Goal: Task Accomplishment & Management: Complete application form

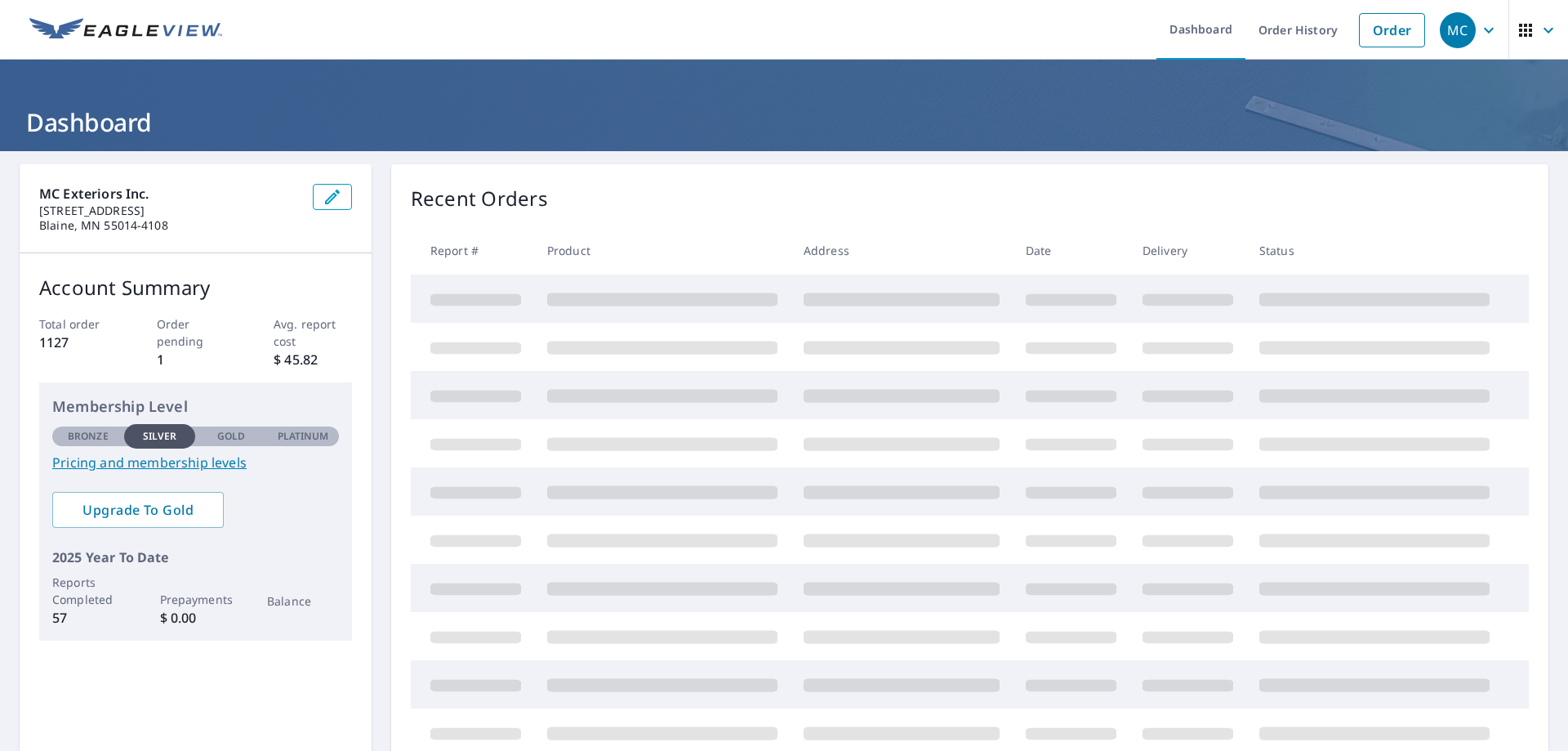
click at [588, 225] on div "Recent Orders Report # Product Address Date Delivery Status" at bounding box center [970, 470] width 1158 height 612
click at [588, 221] on div "Recent Orders Report # Product Address Date Delivery Status" at bounding box center [970, 470] width 1158 height 612
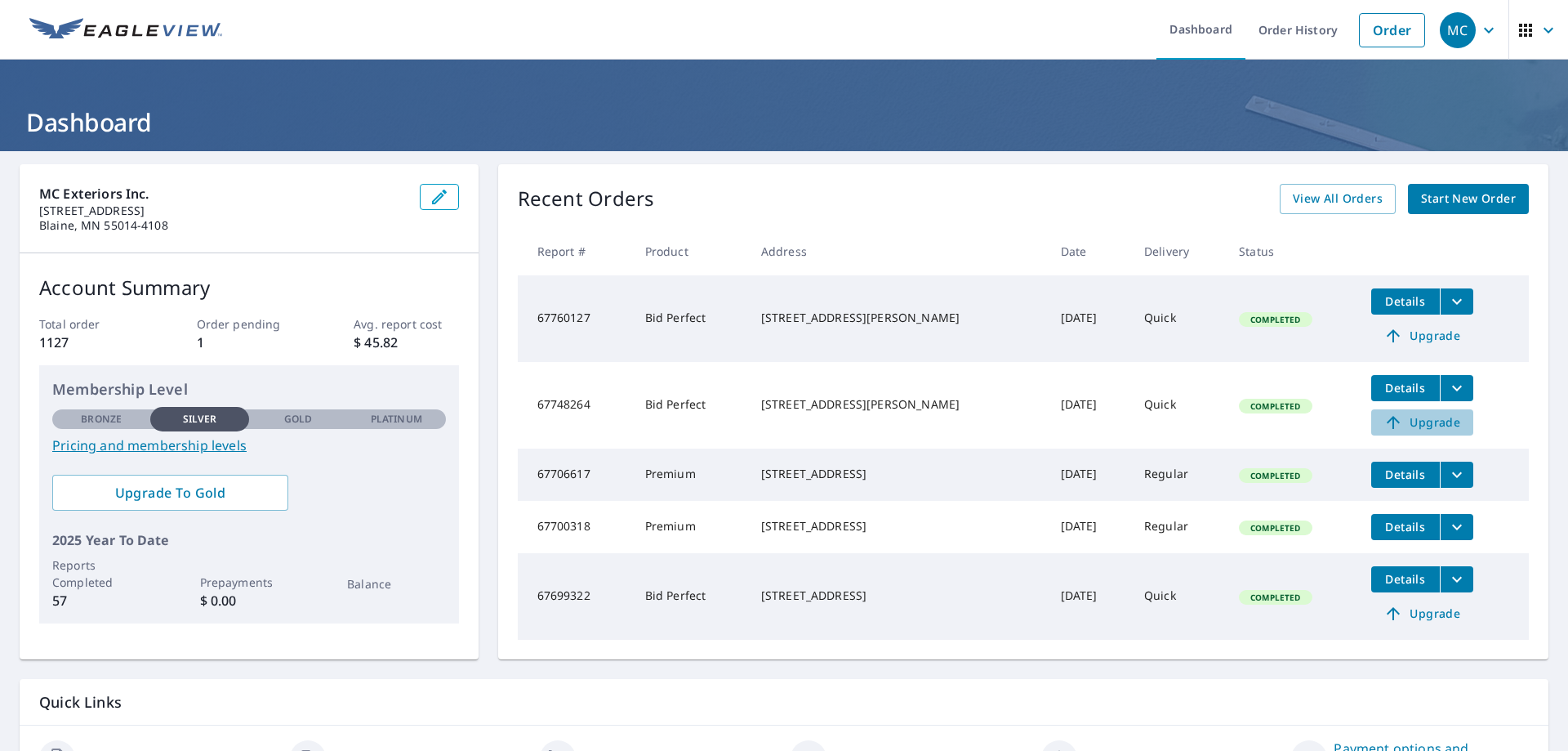
click at [1424, 423] on span "Upgrade" at bounding box center [1422, 422] width 83 height 20
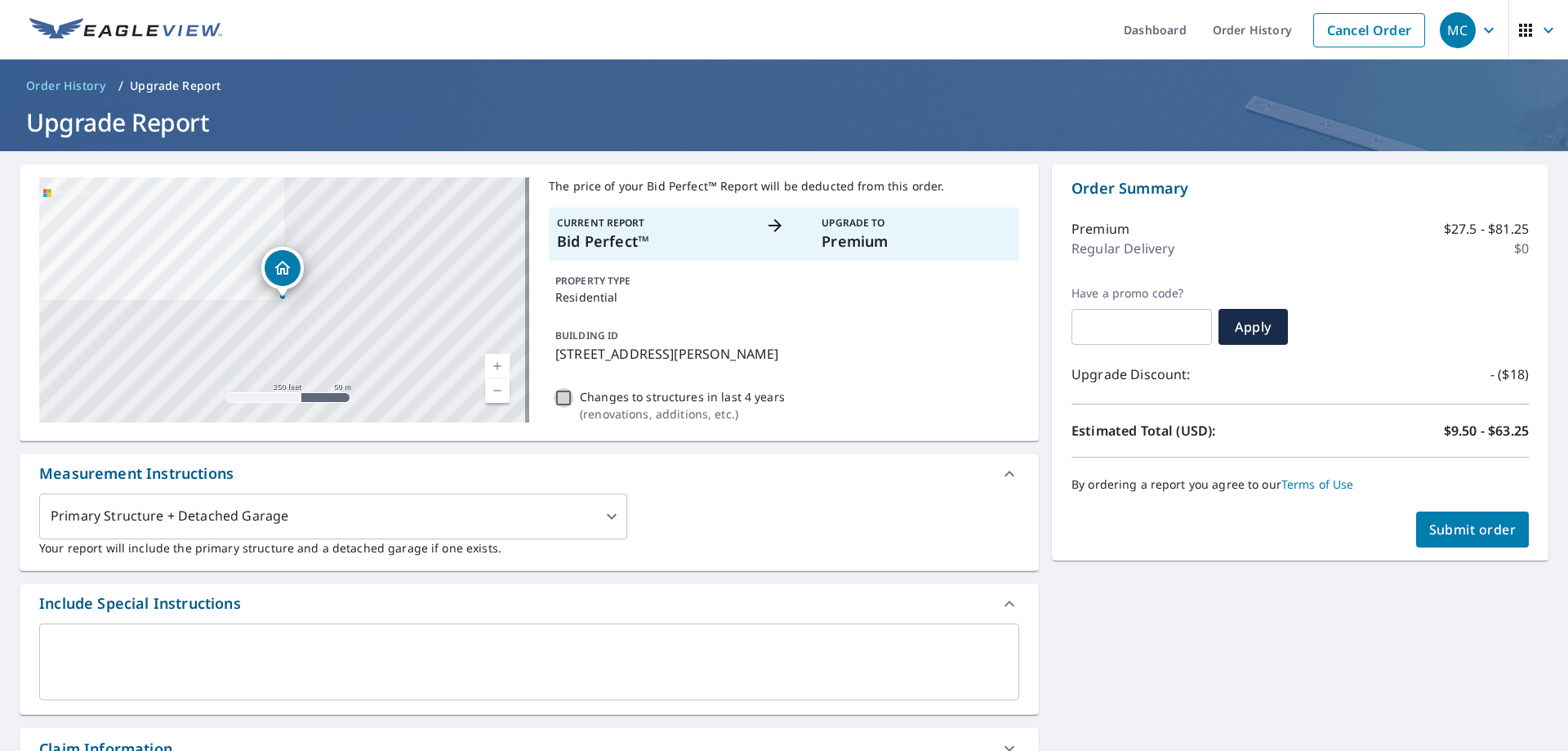
click at [557, 399] on input "Changes to structures in last 4 years ( renovations, additions, etc. )" at bounding box center [564, 398] width 20 height 20
checkbox input "true"
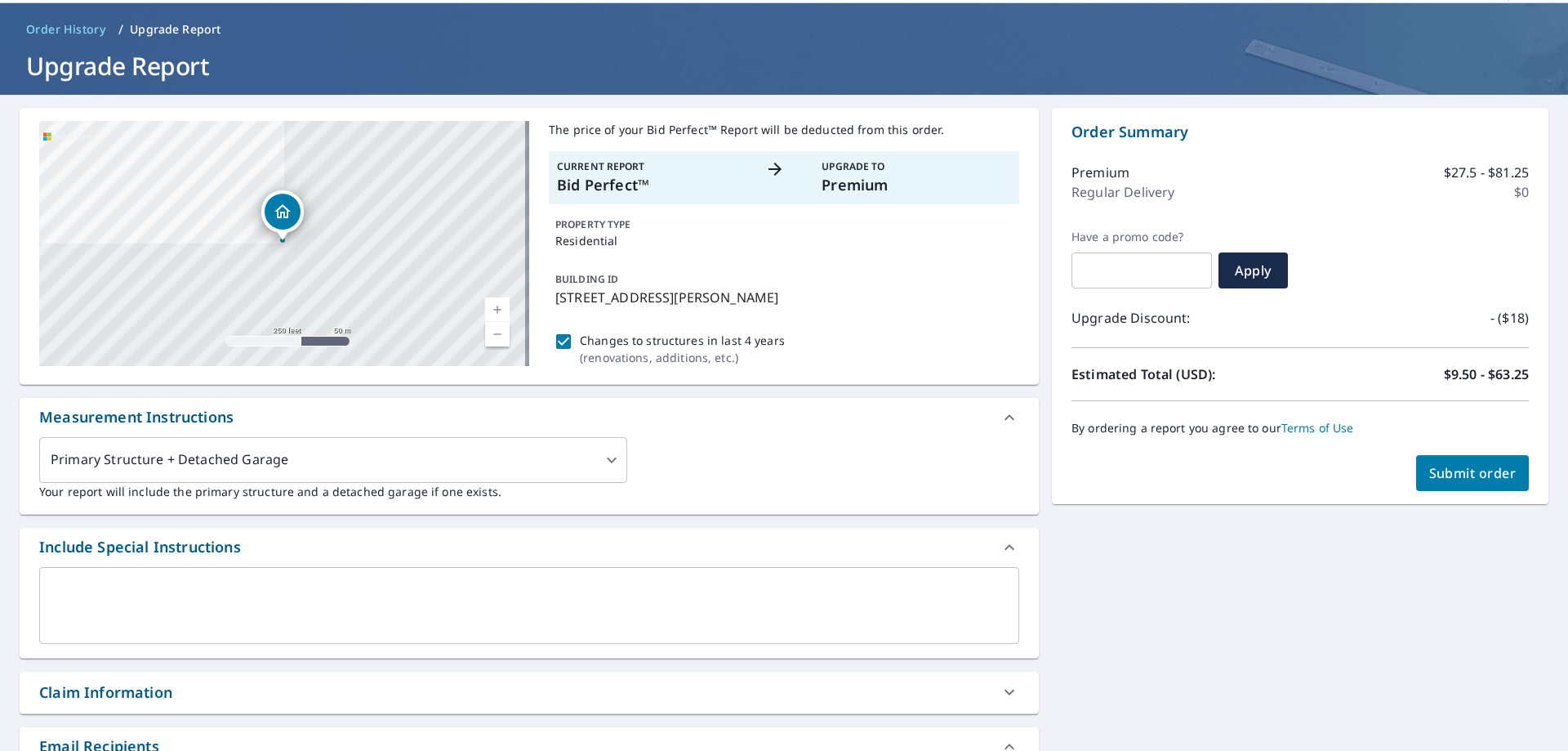
scroll to position [82, 0]
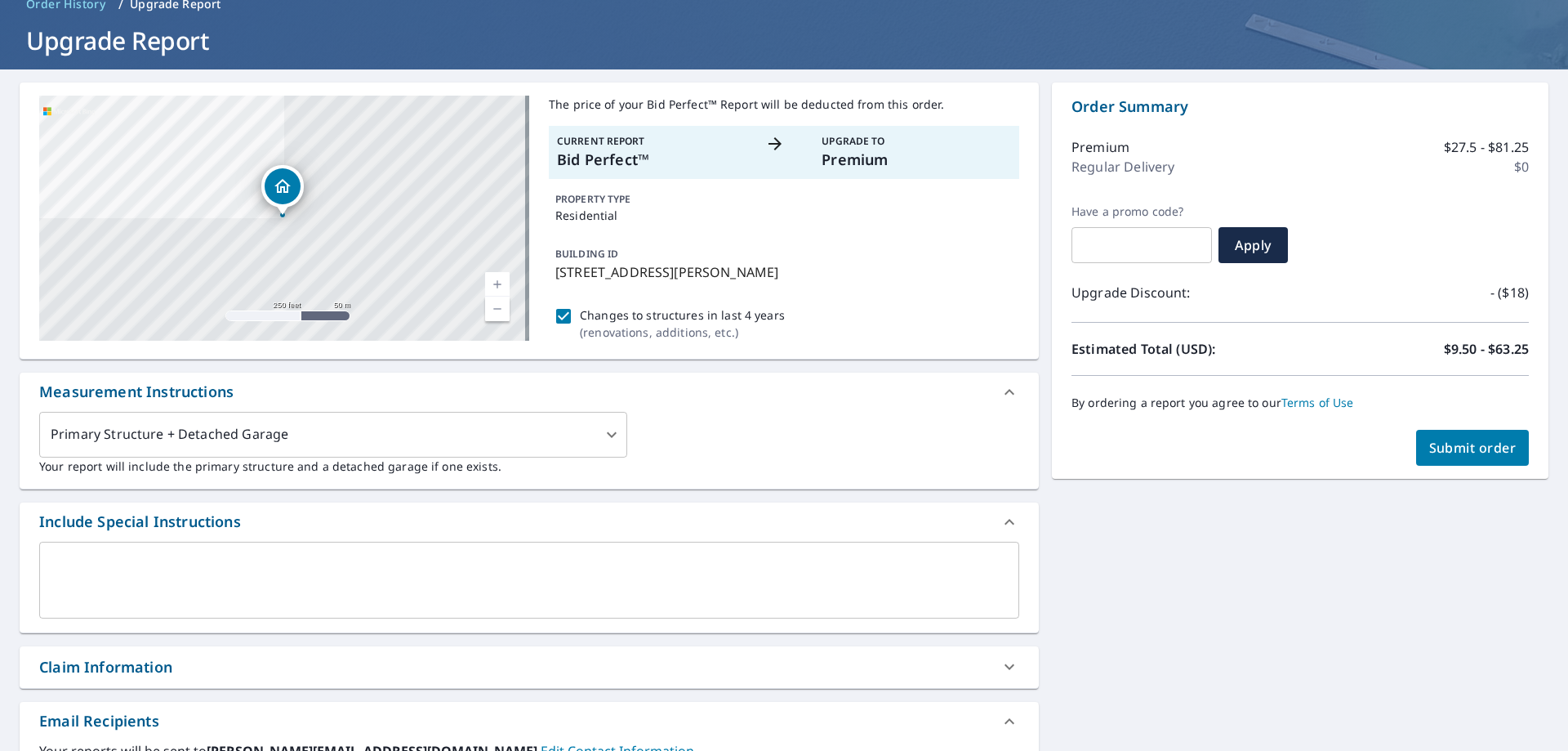
click at [74, 666] on div "Claim Information" at bounding box center [105, 667] width 133 height 22
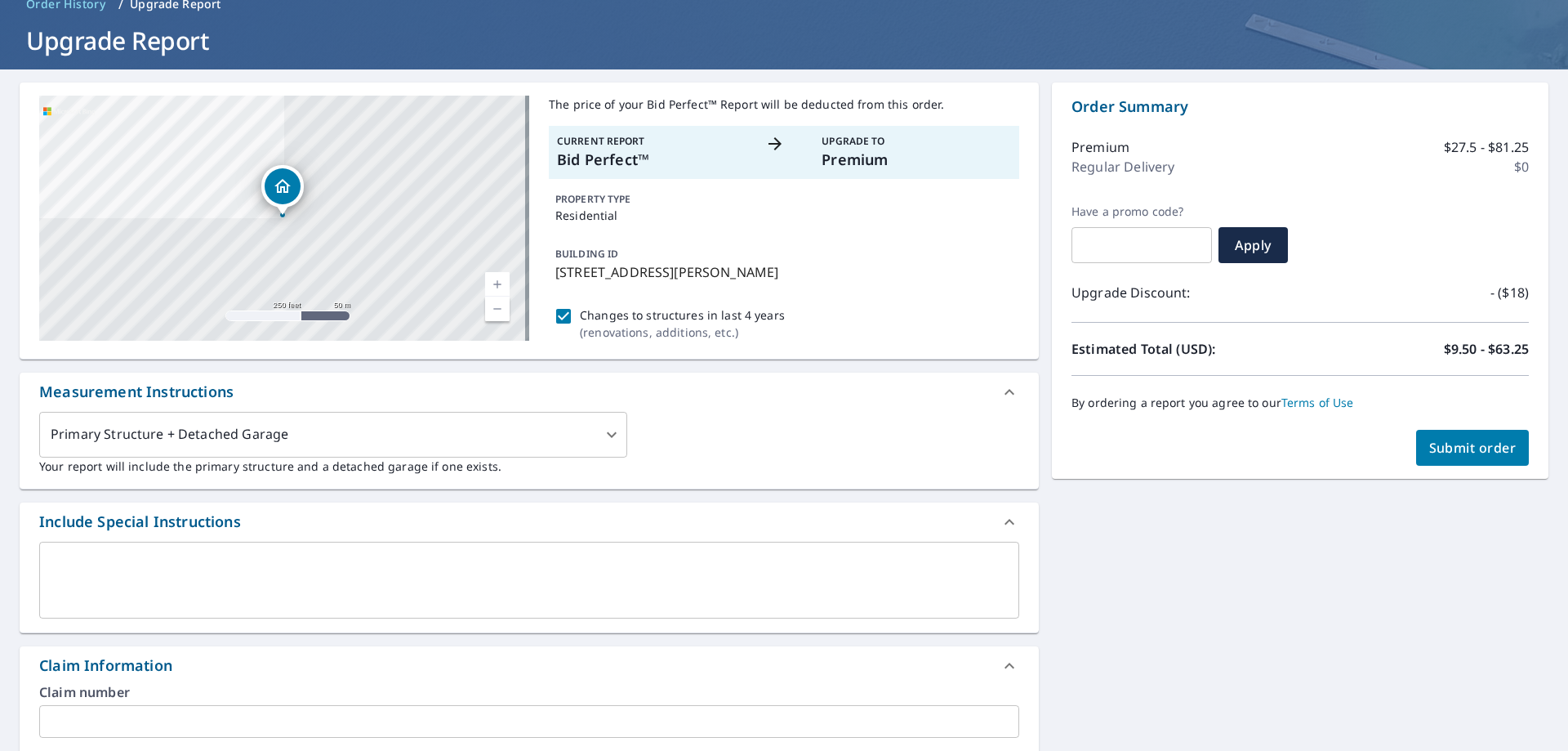
checkbox input "true"
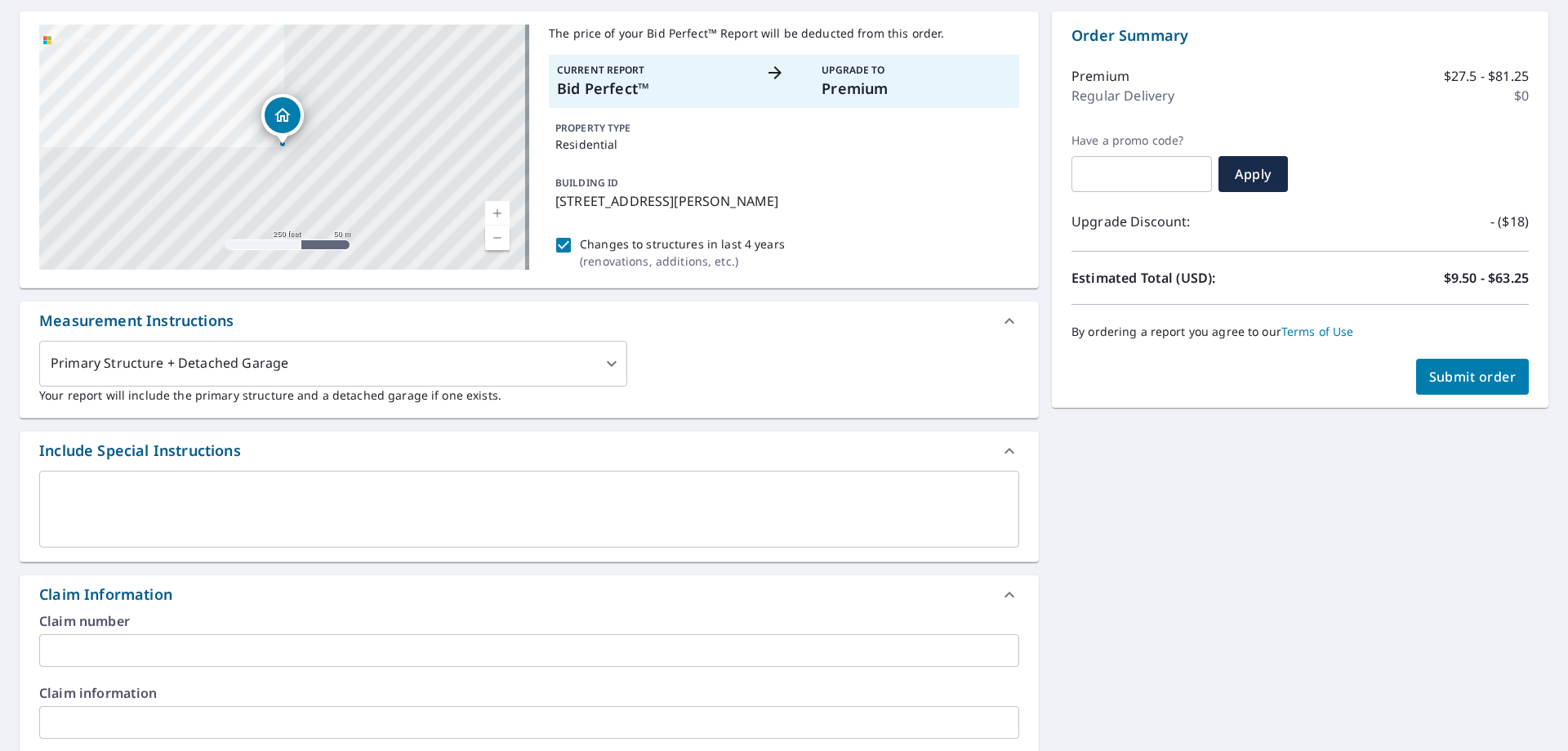
scroll to position [245, 0]
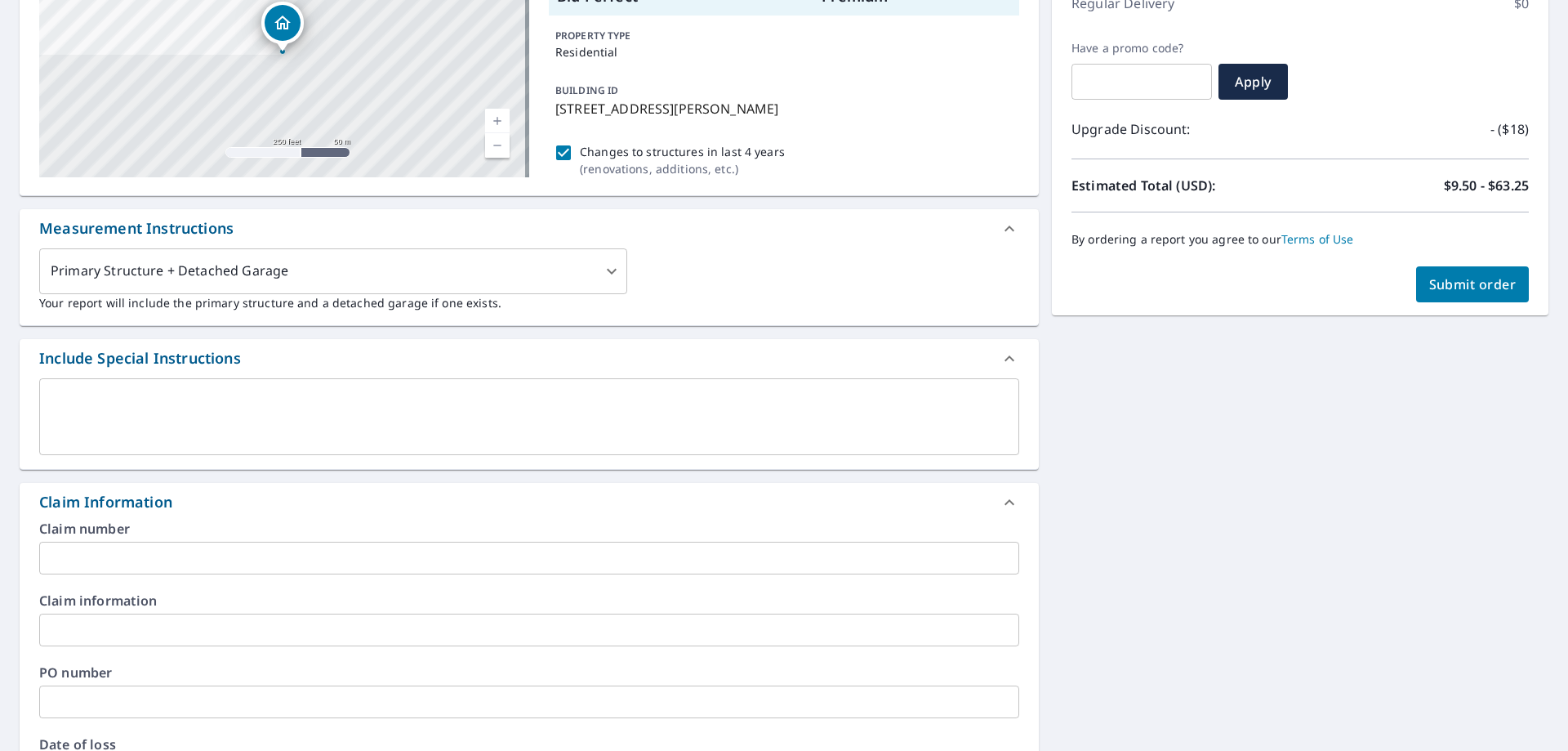
click at [80, 555] on input "text" at bounding box center [529, 559] width 980 height 33
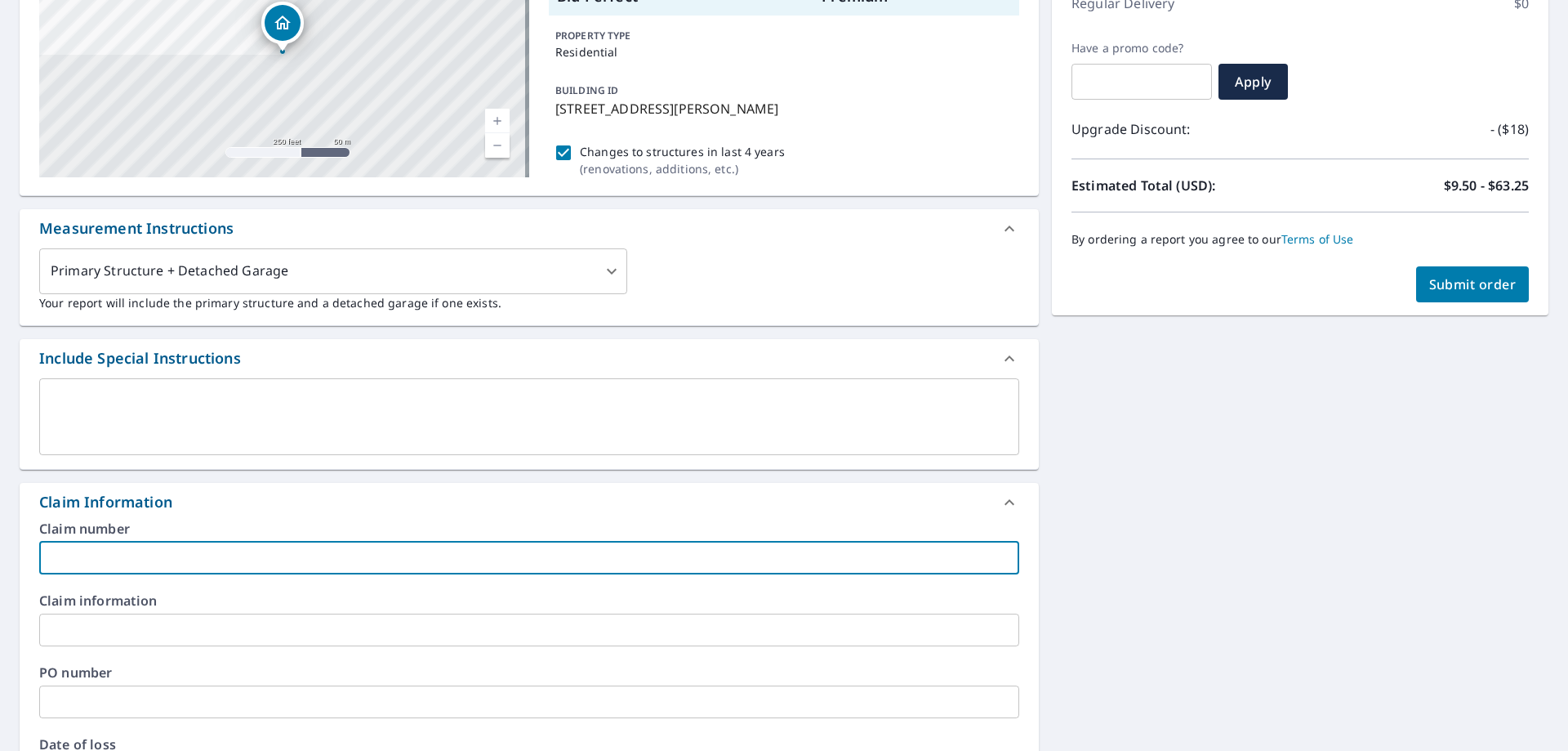
type input "R"
checkbox input "true"
type input "Ru"
checkbox input "true"
type input "Rut"
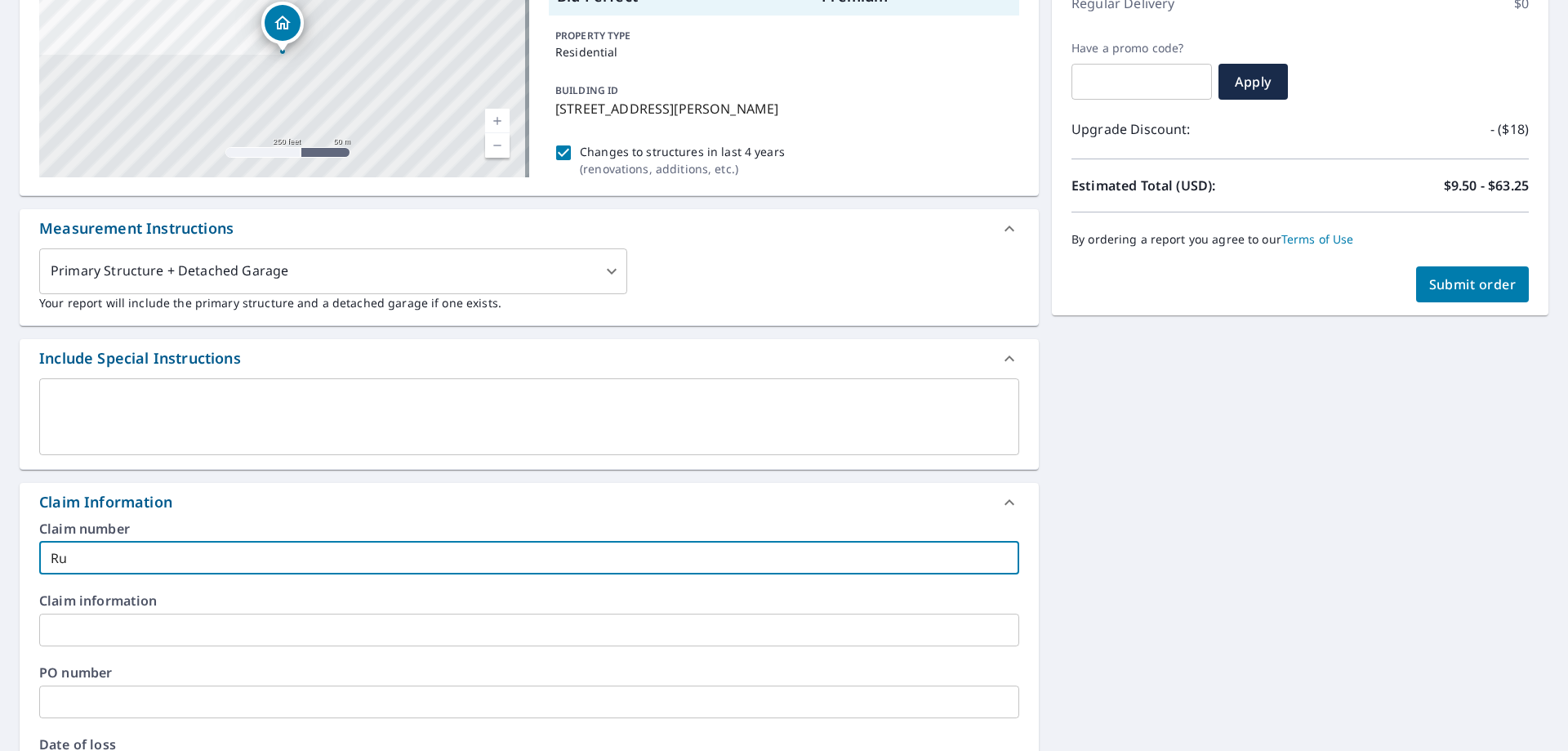
checkbox input "true"
type input "[PERSON_NAME]"
checkbox input "true"
type input "[PERSON_NAME]"
checkbox input "true"
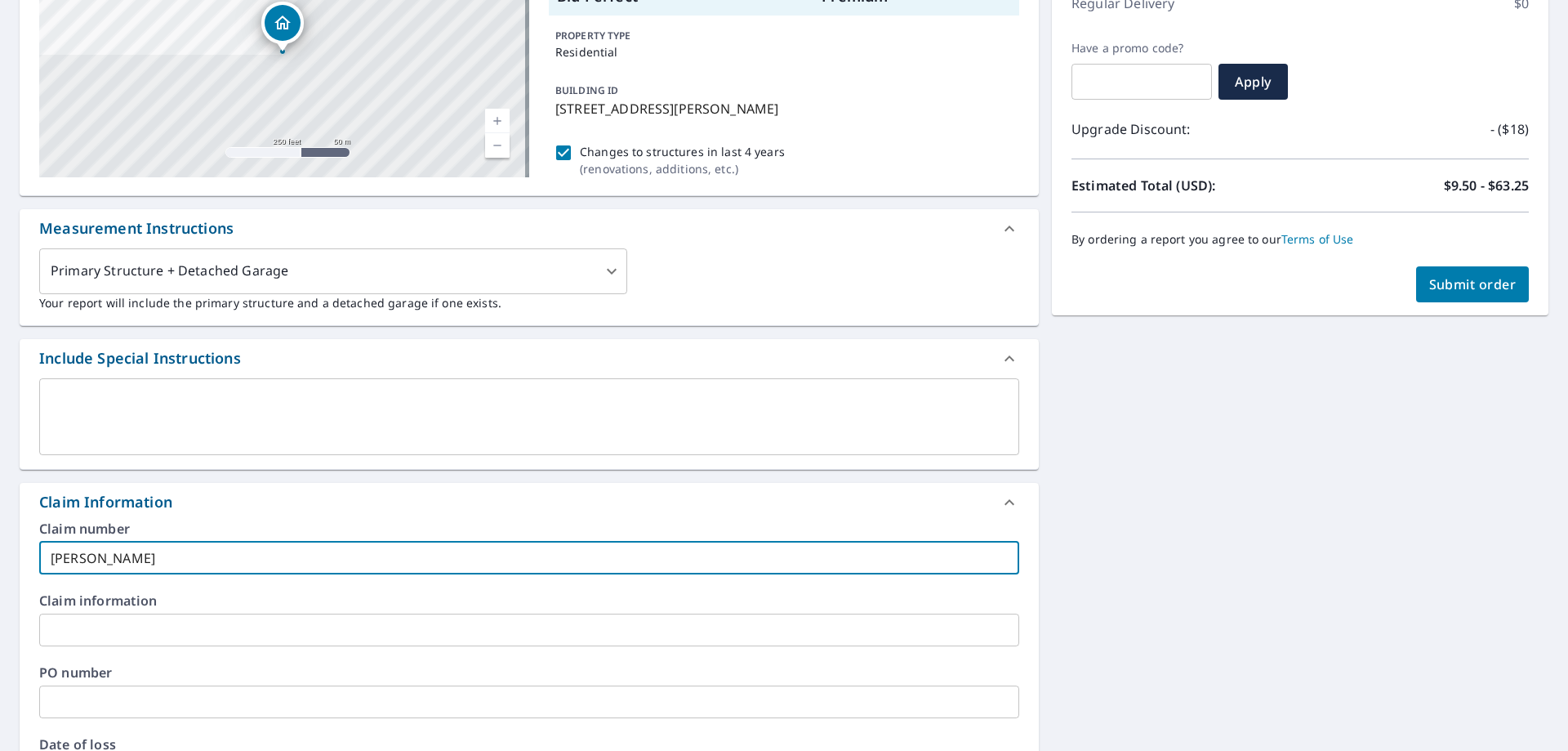
type input "[PERSON_NAME]"
checkbox input "true"
type input "[PERSON_NAME]"
checkbox input "true"
type input "[PERSON_NAME]"
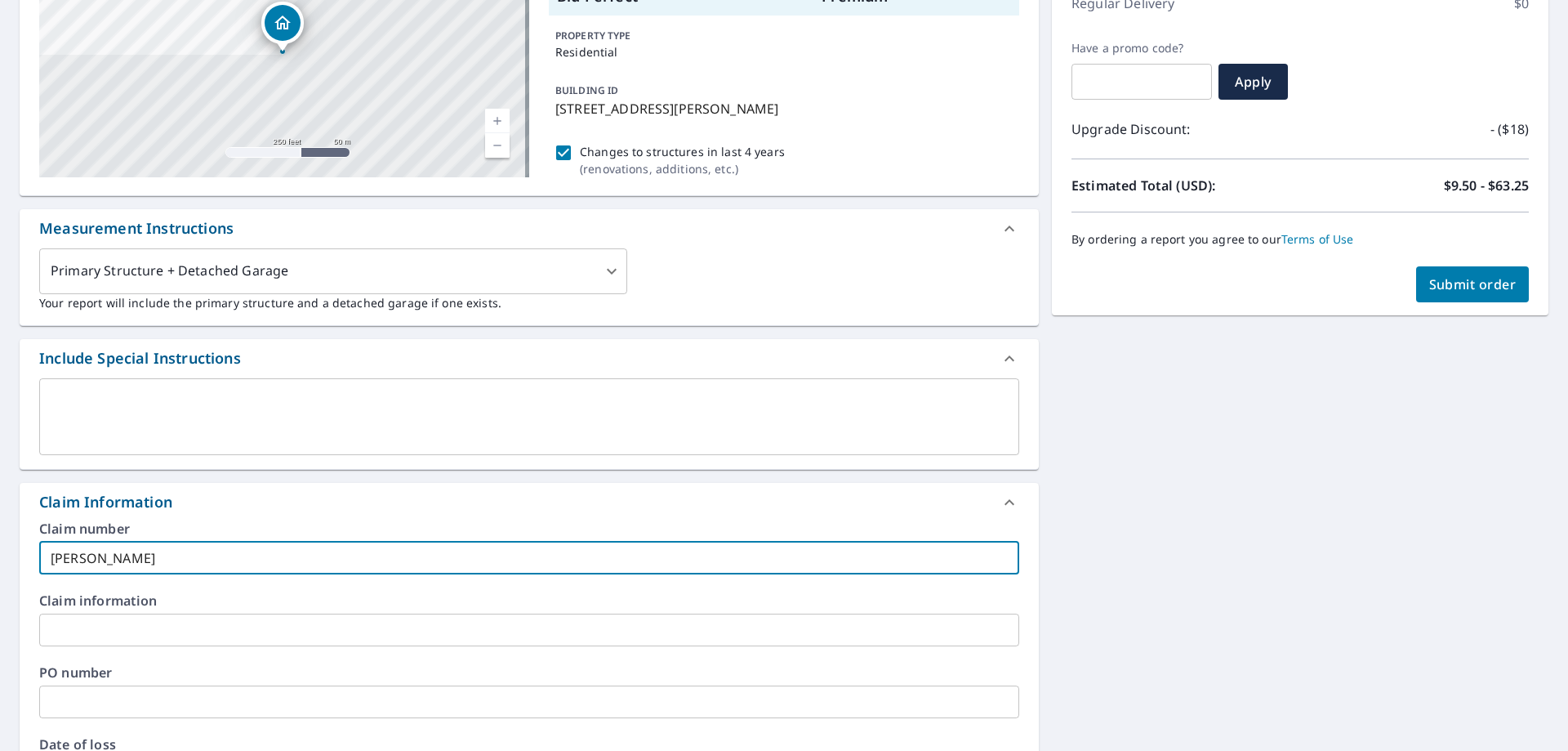
checkbox input "true"
type input "[PERSON_NAME]"
checkbox input "true"
type input "[PERSON_NAME]"
checkbox input "true"
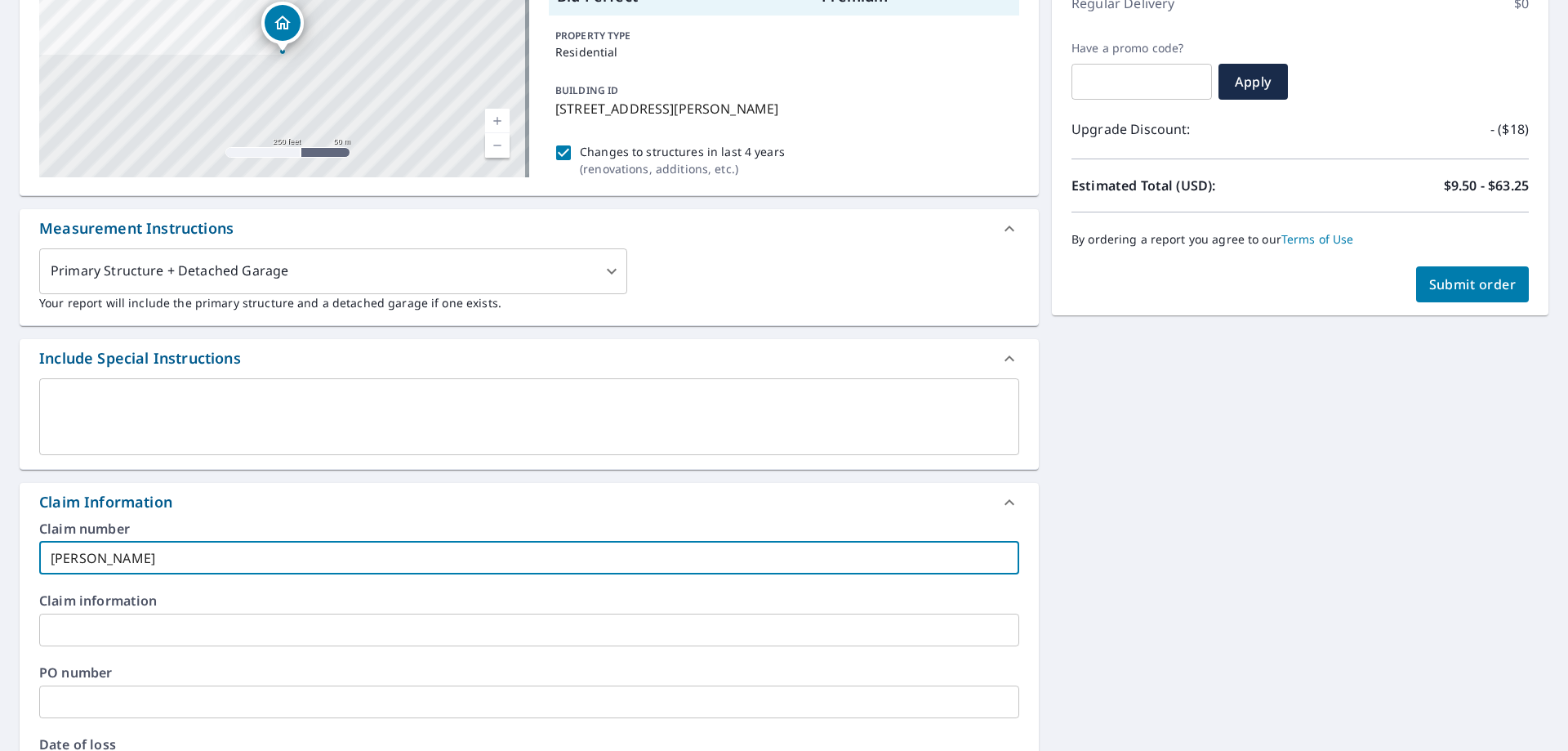
type input "[PERSON_NAME] -"
checkbox input "true"
type input "[PERSON_NAME] -"
checkbox input "true"
type input "[PERSON_NAME] - D"
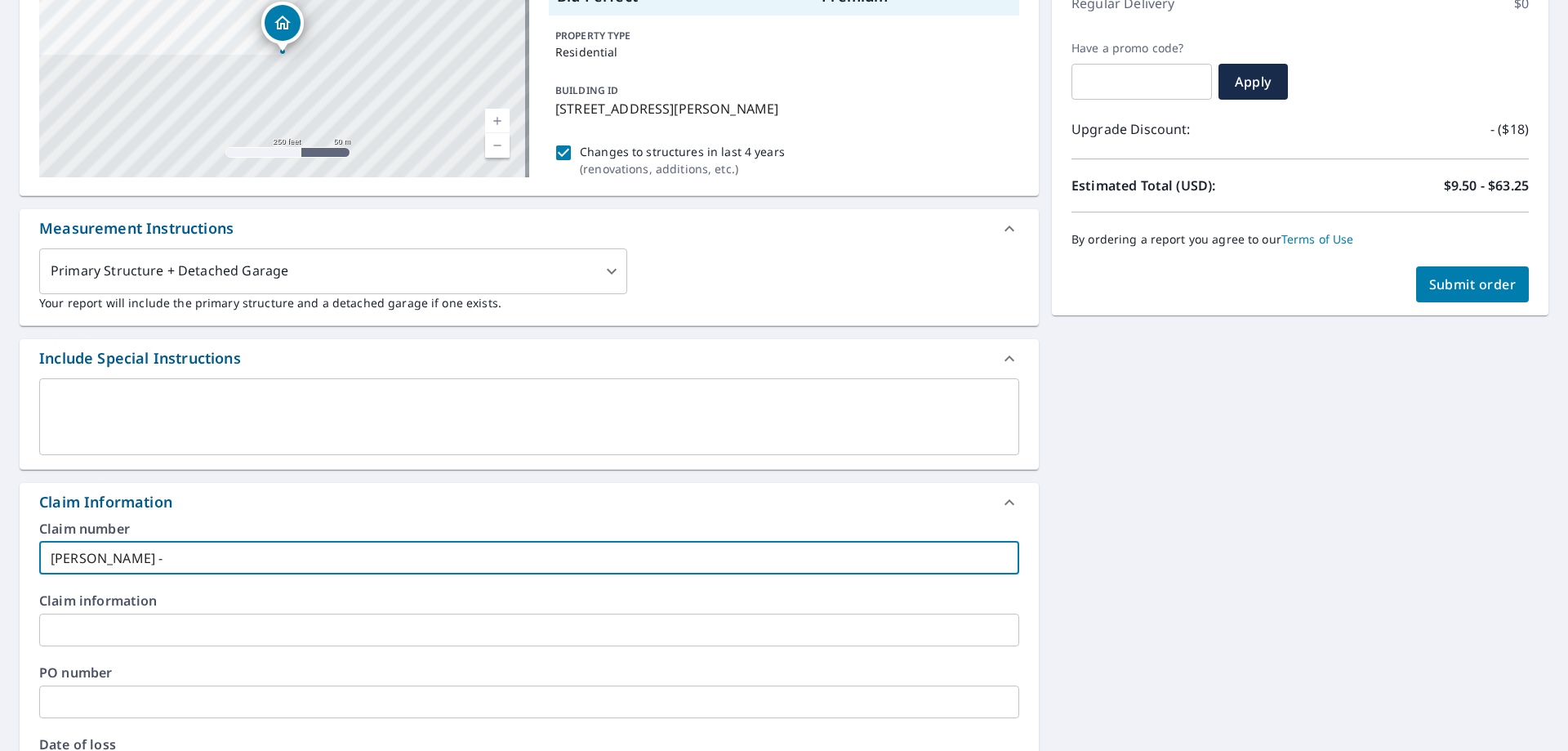
checkbox input "true"
type input "[PERSON_NAME] - Da"
checkbox input "true"
type input "[PERSON_NAME] - [PERSON_NAME]"
checkbox input "true"
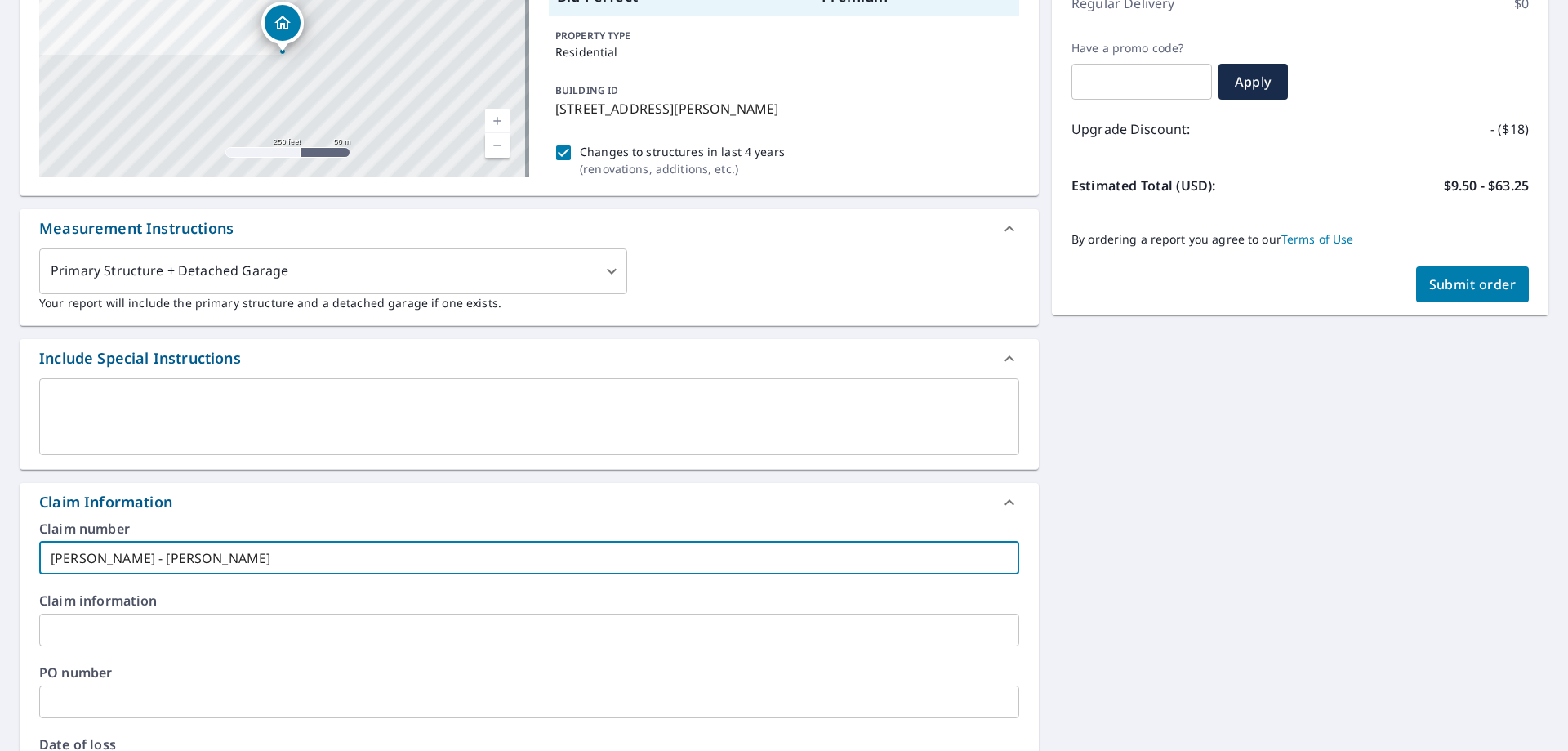
type input "[PERSON_NAME] - [PERSON_NAME]"
checkbox input "true"
type input "[PERSON_NAME] - [PERSON_NAME]"
checkbox input "true"
type input "[PERSON_NAME] - [PERSON_NAME]"
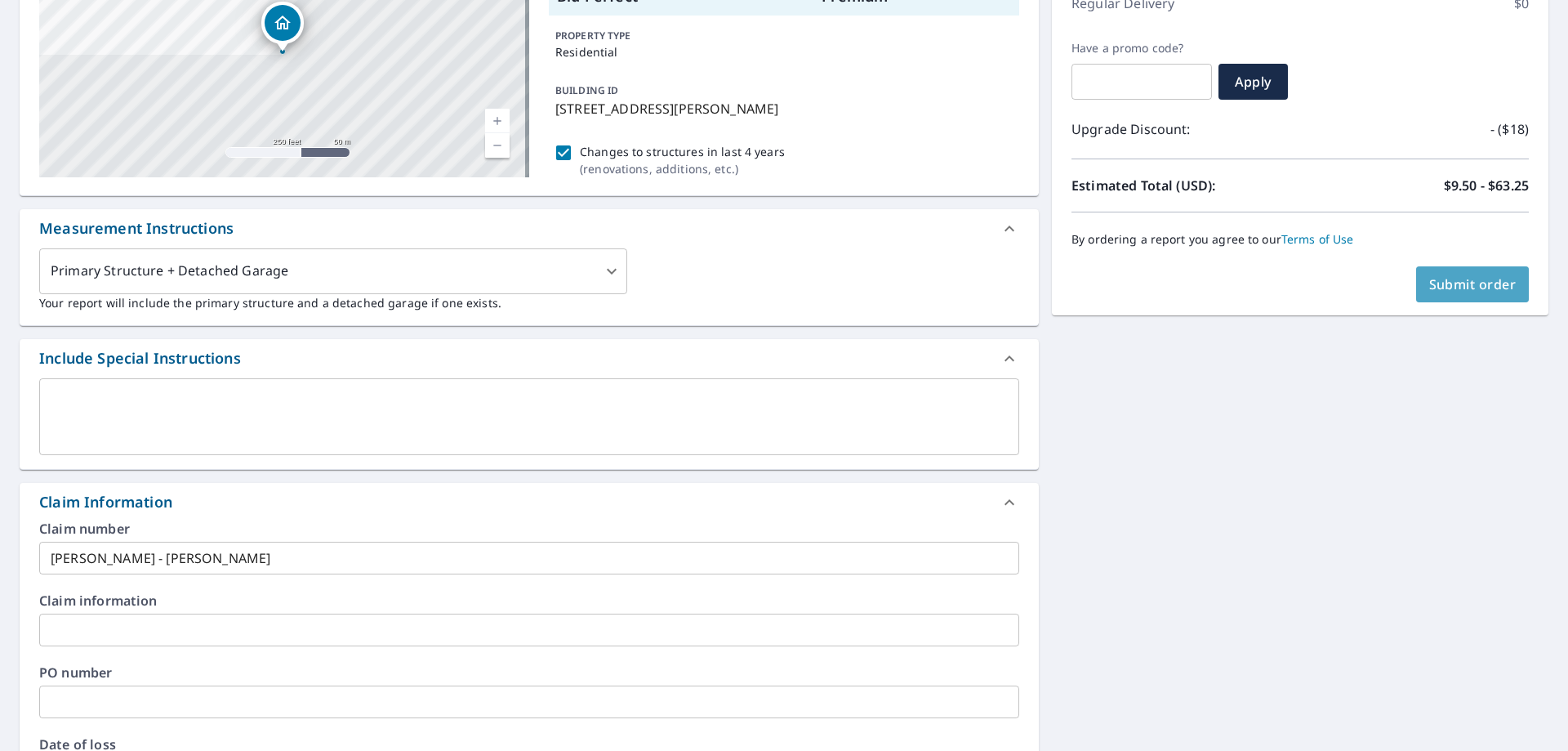
click at [1449, 281] on span "Submit order" at bounding box center [1473, 284] width 87 height 18
checkbox input "true"
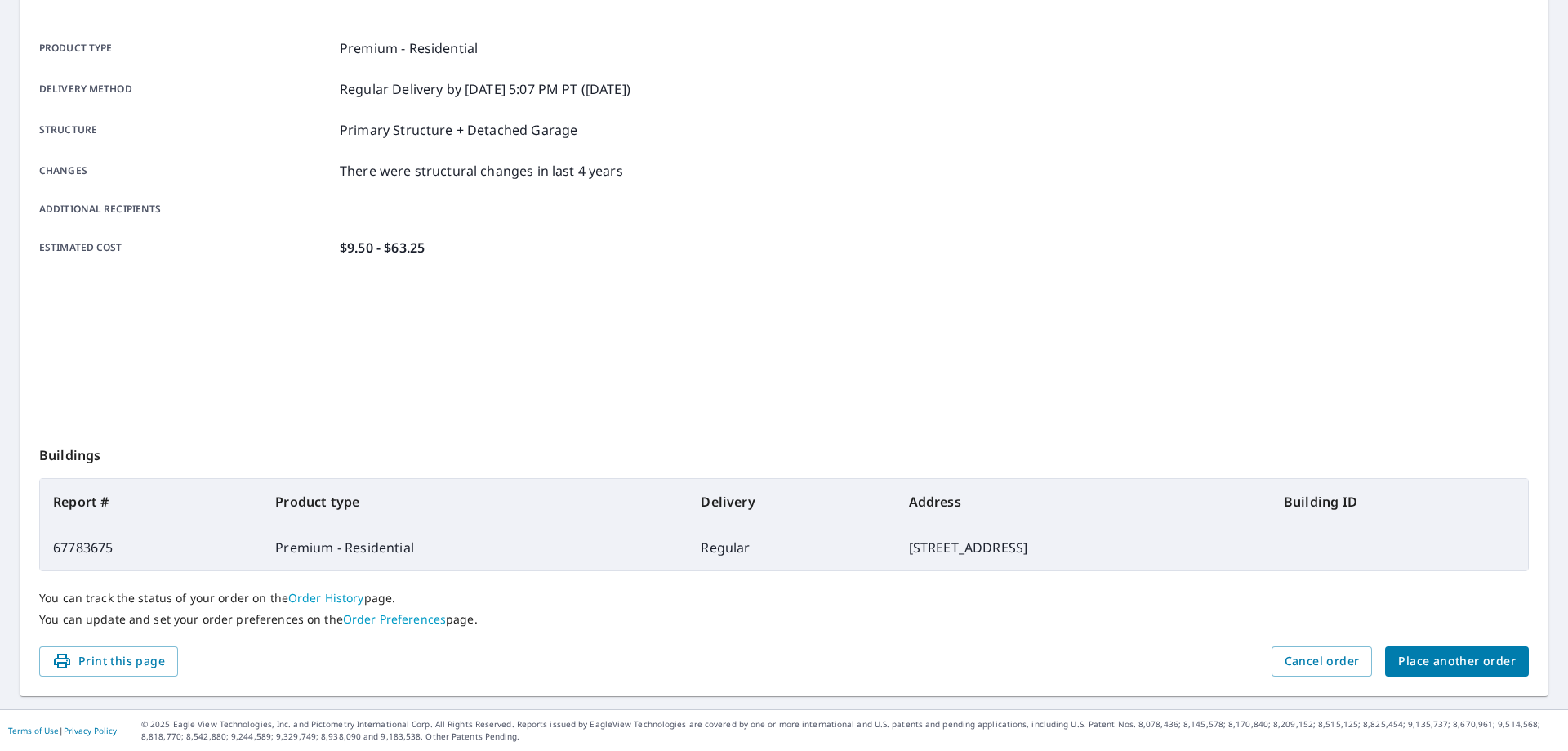
scroll to position [211, 0]
